Goal: Check status

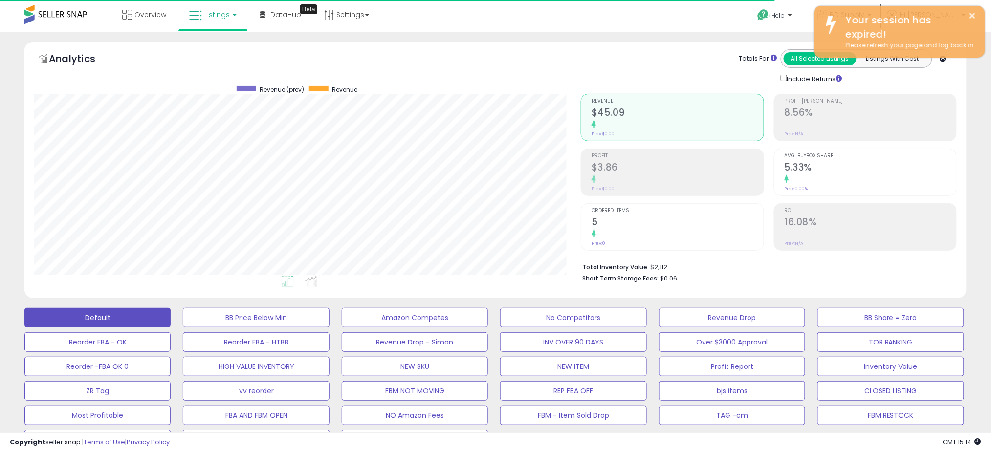
scroll to position [200, 547]
